Goal: Contribute content: Add original content to the website for others to see

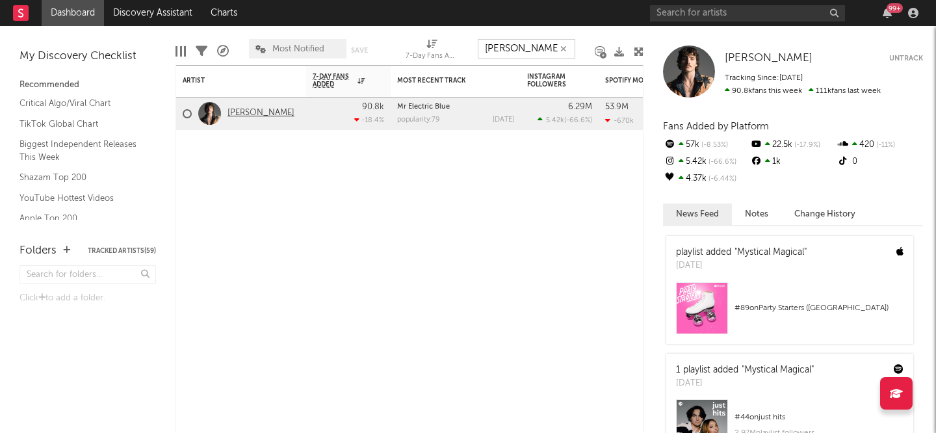
type input "[PERSON_NAME]"
click at [256, 113] on link "[PERSON_NAME]" at bounding box center [261, 113] width 67 height 11
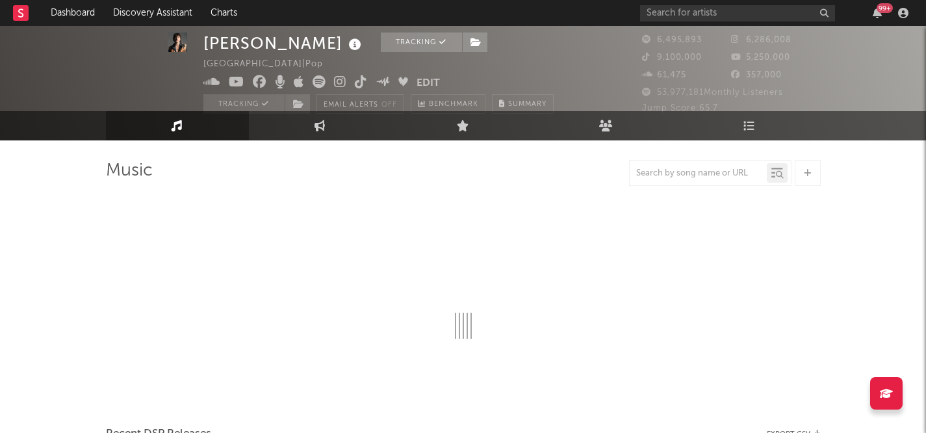
select select "6m"
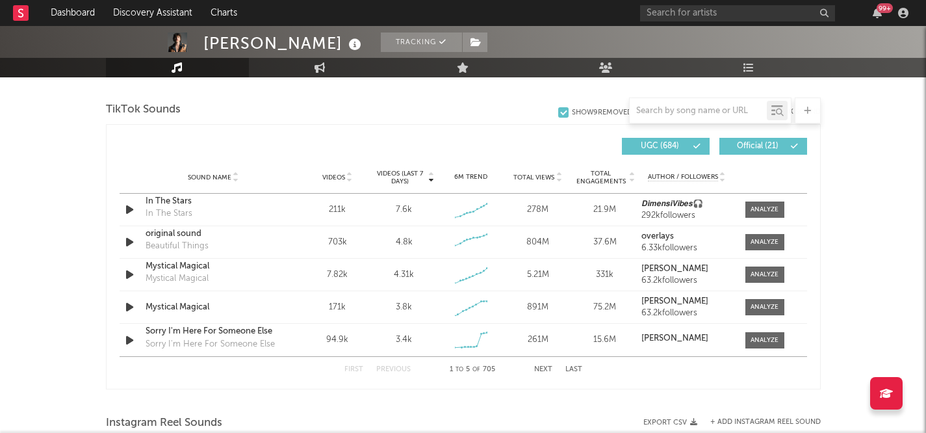
scroll to position [846, 0]
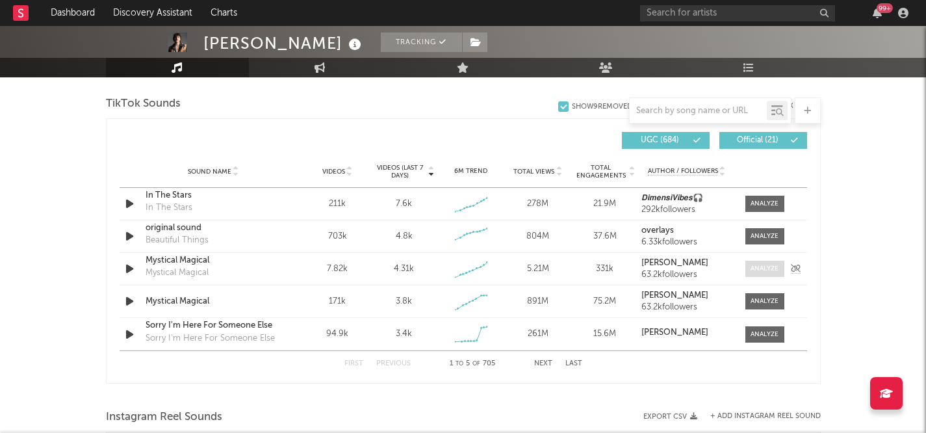
click at [749, 265] on span at bounding box center [765, 269] width 39 height 16
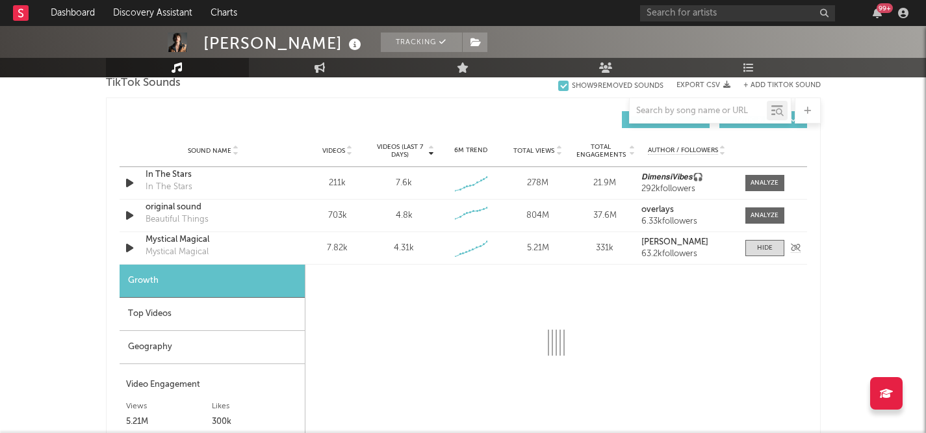
select select "1w"
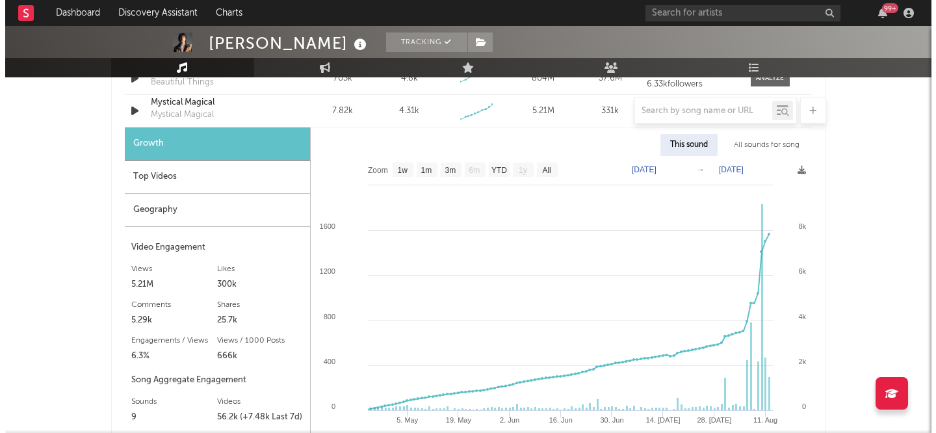
scroll to position [1023, 0]
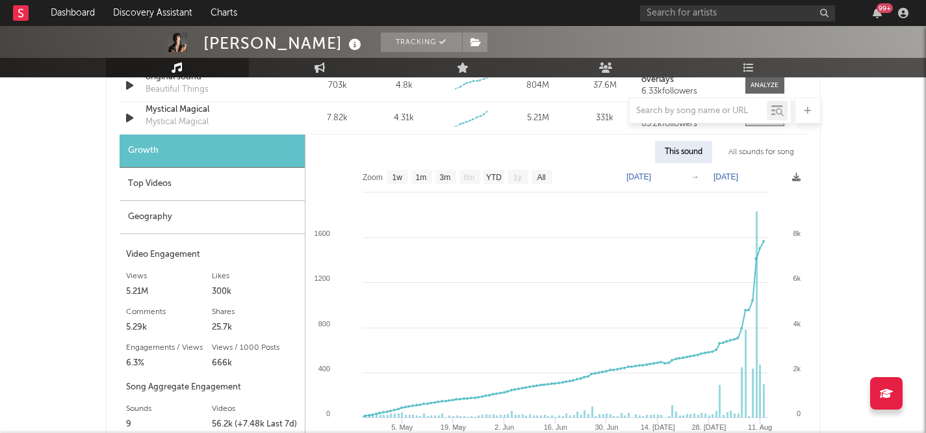
click at [754, 144] on div "All sounds for song" at bounding box center [761, 152] width 85 height 22
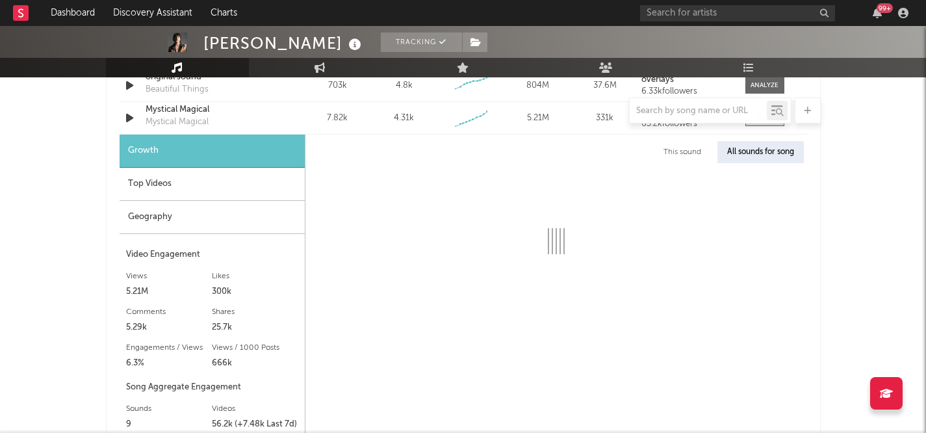
select select "1w"
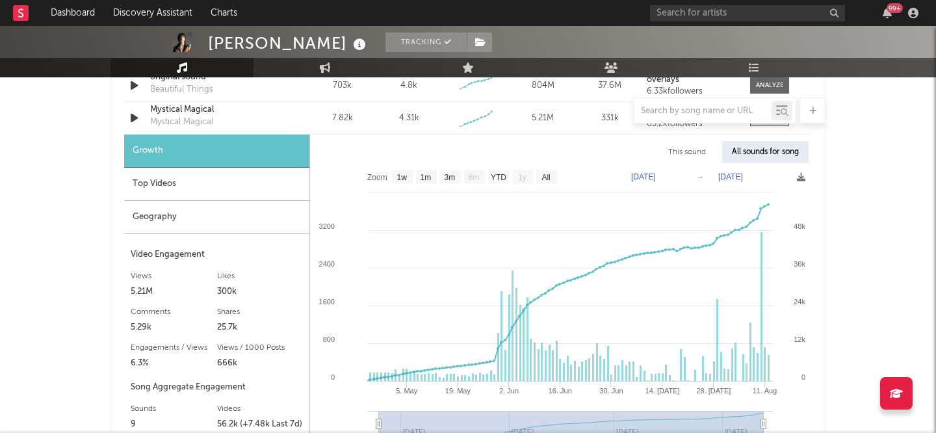
click at [704, 23] on div "99 +" at bounding box center [786, 13] width 273 height 26
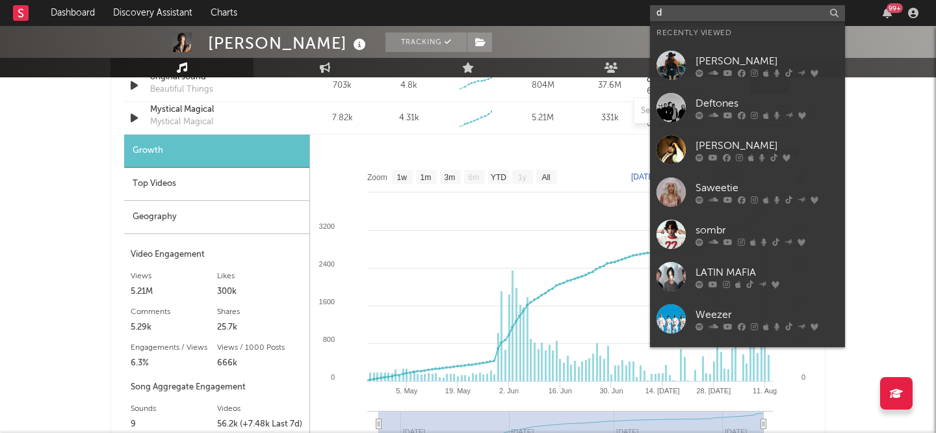
click at [704, 12] on input "d" at bounding box center [747, 13] width 195 height 16
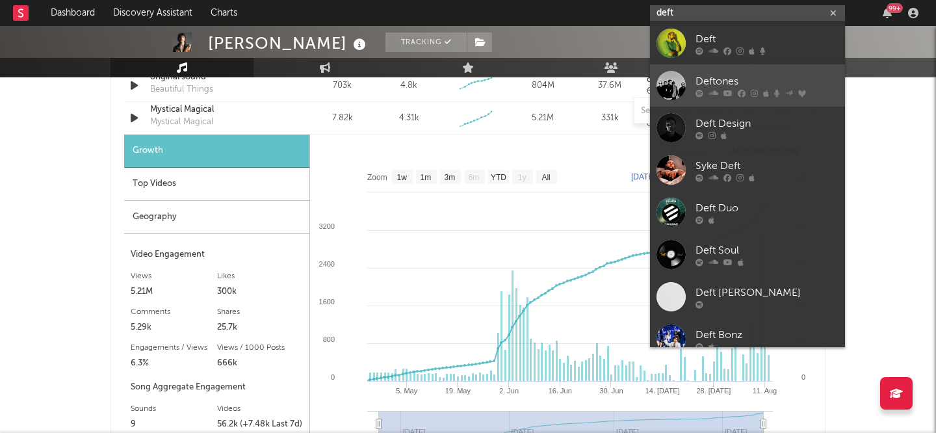
type input "deft"
click at [696, 93] on icon at bounding box center [700, 93] width 8 height 8
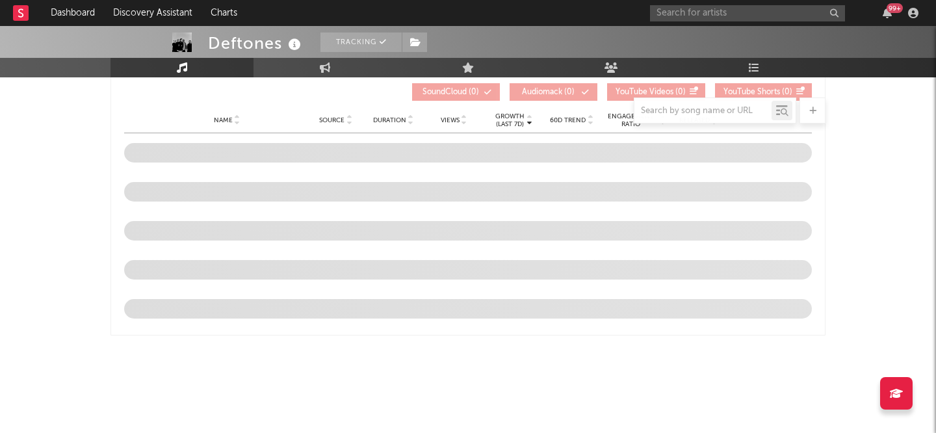
select select "6m"
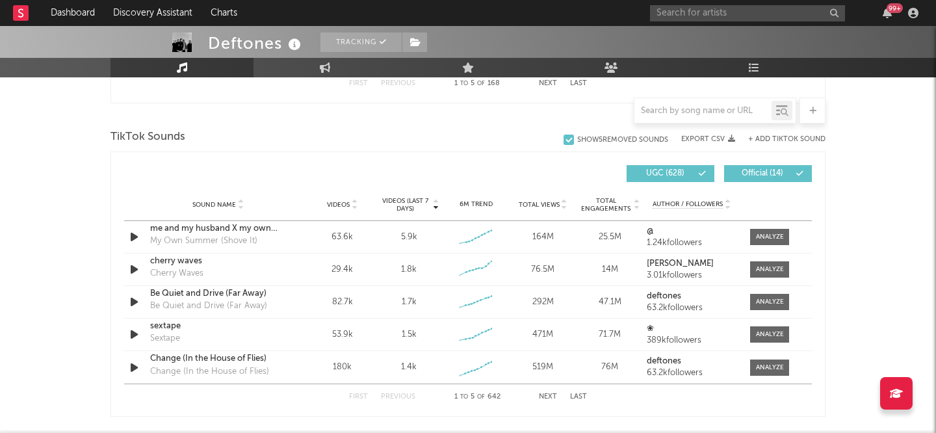
scroll to position [834, 0]
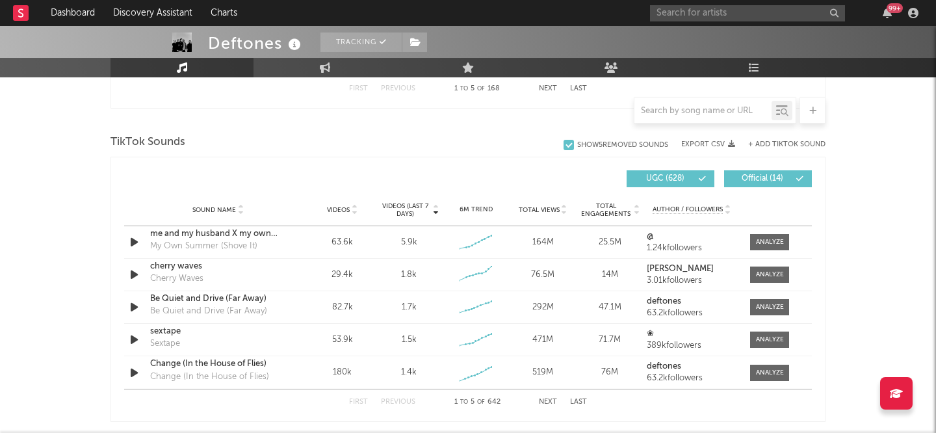
click at [778, 142] on button "+ Add TikTok Sound" at bounding box center [786, 144] width 77 height 7
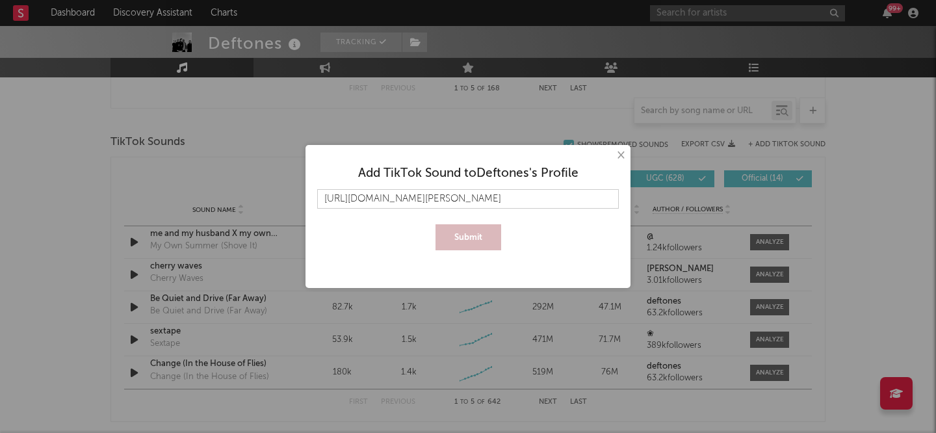
scroll to position [0, 54]
type input "[URL][DOMAIN_NAME][PERSON_NAME]"
click at [475, 238] on button "Submit" at bounding box center [469, 237] width 66 height 26
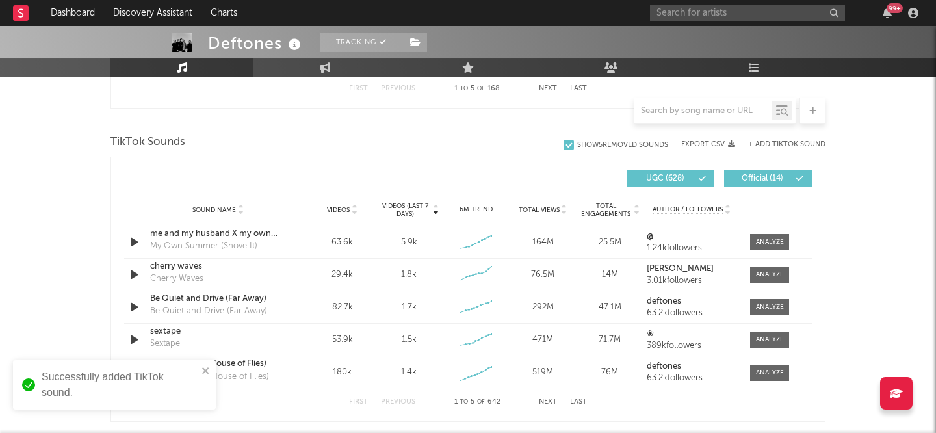
click at [703, 98] on div at bounding box center [715, 111] width 163 height 26
click at [703, 109] on input "text" at bounding box center [702, 111] width 137 height 10
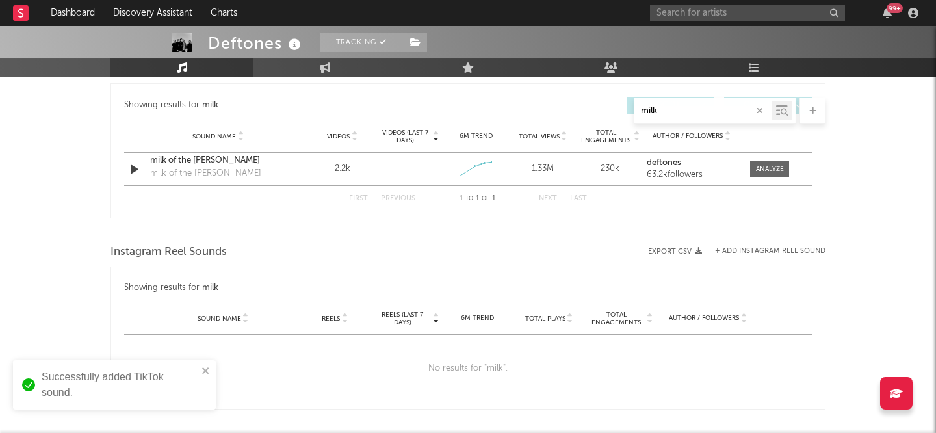
scroll to position [743, 0]
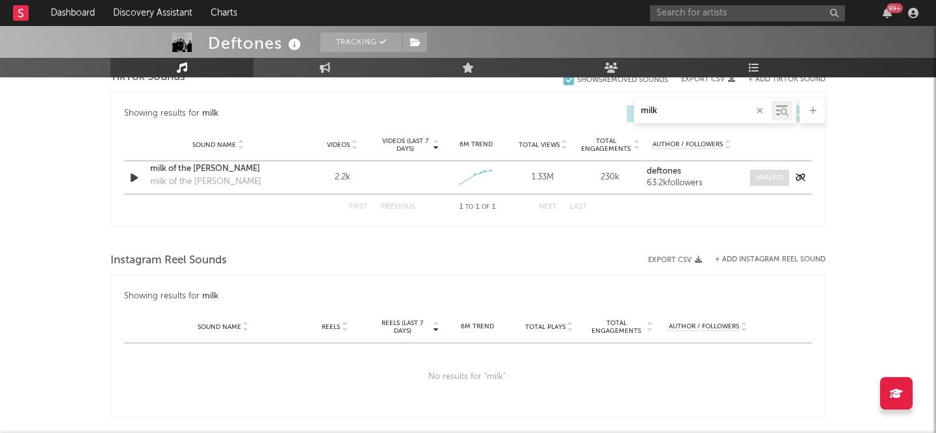
type input "milk"
click at [768, 179] on div at bounding box center [770, 178] width 28 height 10
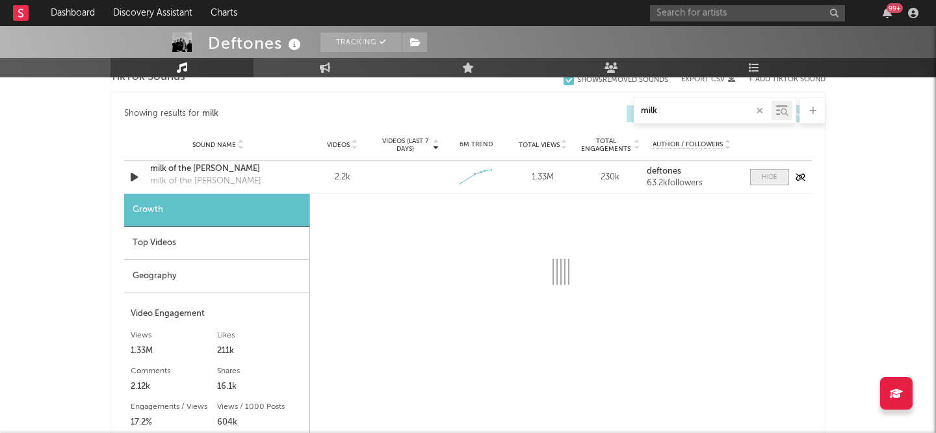
select select "1w"
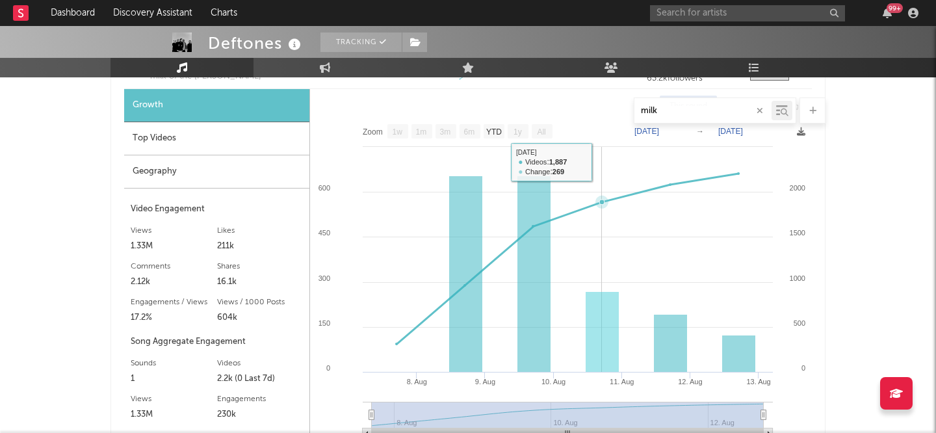
scroll to position [852, 0]
